Goal: Check status

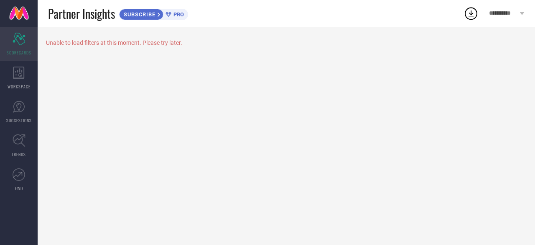
click at [18, 48] on div "Scorecard SCORECARDS" at bounding box center [19, 43] width 38 height 33
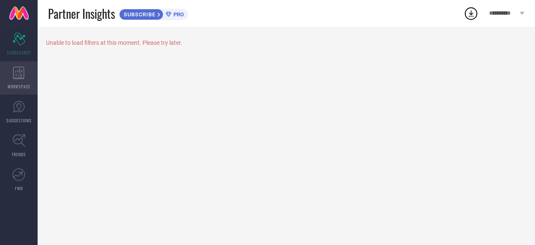
click at [26, 69] on div "WORKSPACE" at bounding box center [19, 77] width 38 height 33
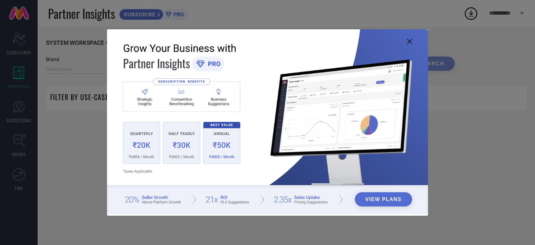
type input "1 STOP FASHION"
type input "All"
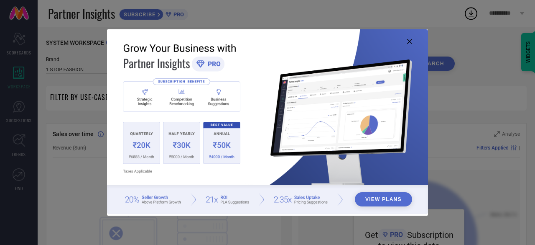
click at [408, 41] on icon at bounding box center [409, 41] width 5 height 5
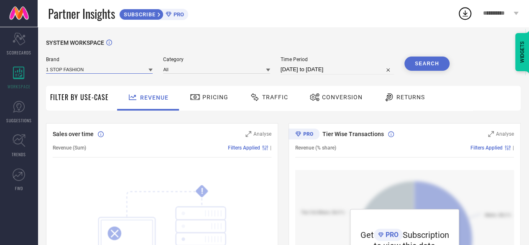
click at [114, 68] on input at bounding box center [99, 69] width 107 height 9
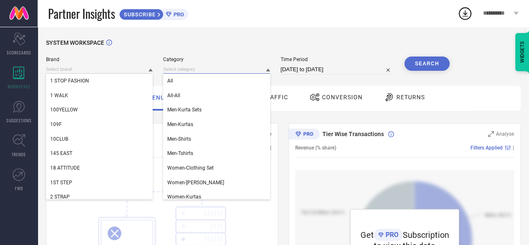
click at [200, 72] on input at bounding box center [216, 69] width 107 height 9
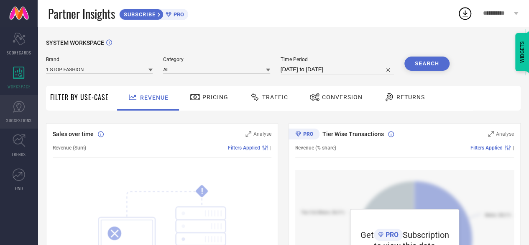
click at [21, 109] on icon at bounding box center [19, 106] width 13 height 13
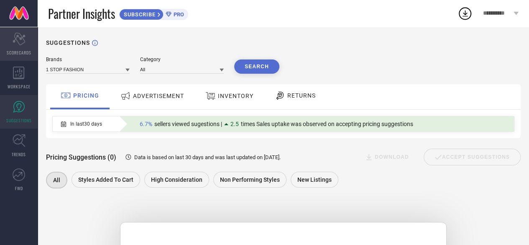
click at [19, 46] on div "Scorecard SCORECARDS" at bounding box center [19, 43] width 38 height 33
